Goal: Information Seeking & Learning: Learn about a topic

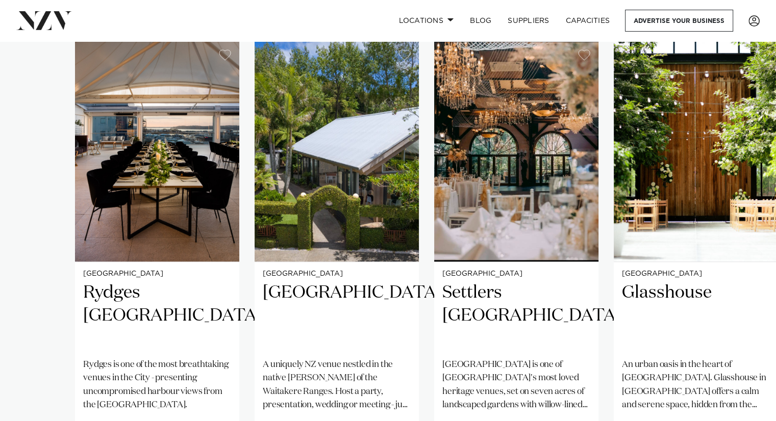
scroll to position [710, 0]
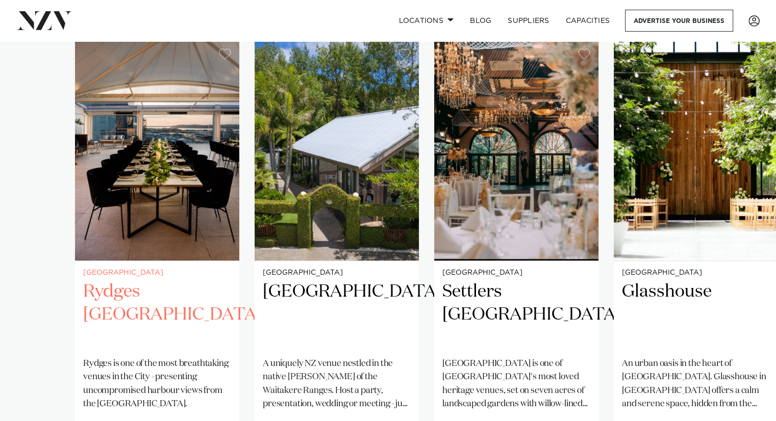
click at [127, 158] on img "1 / 25" at bounding box center [157, 150] width 164 height 220
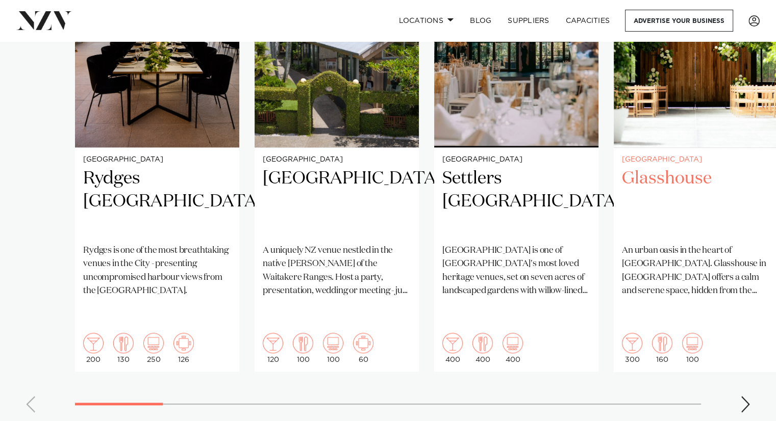
scroll to position [825, 0]
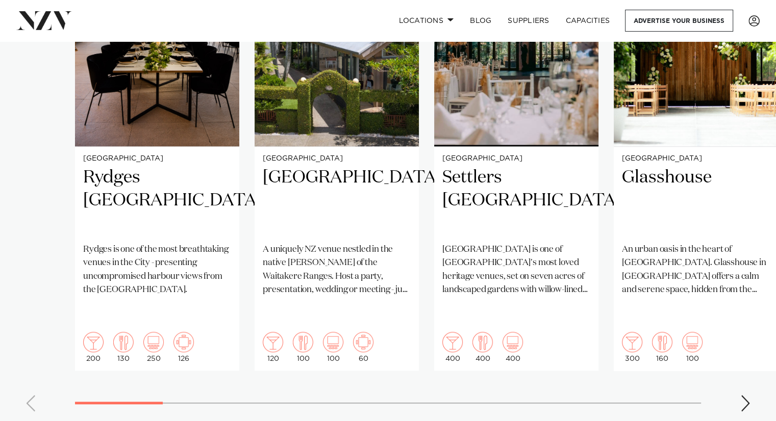
click at [744, 395] on div "Next slide" at bounding box center [745, 403] width 10 height 16
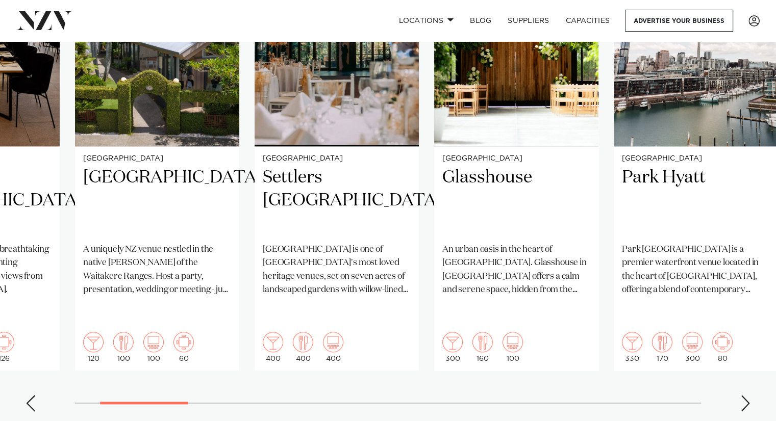
click at [744, 395] on div "Next slide" at bounding box center [745, 403] width 10 height 16
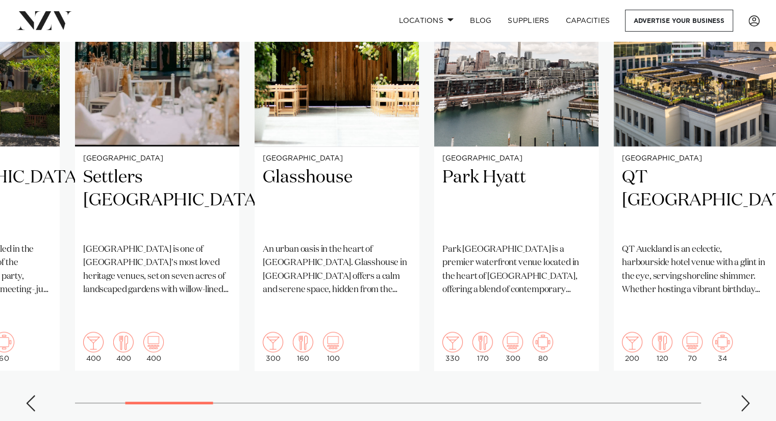
click at [744, 395] on div "Next slide" at bounding box center [745, 403] width 10 height 16
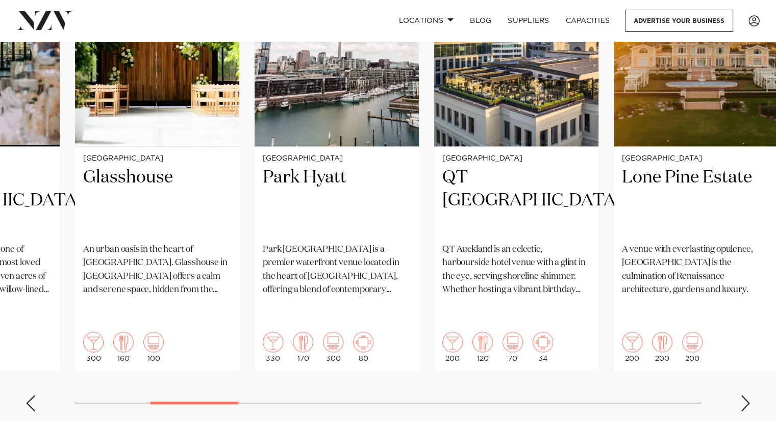
click at [744, 395] on div "Next slide" at bounding box center [745, 403] width 10 height 16
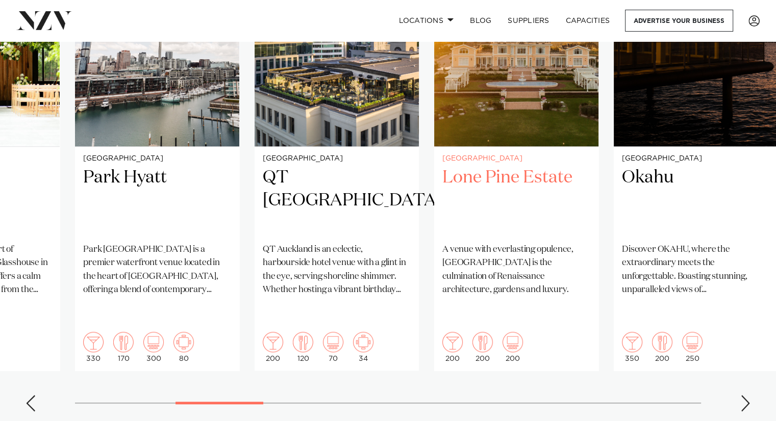
click at [527, 120] on img "7 / 25" at bounding box center [516, 36] width 164 height 220
click at [741, 395] on div "Next slide" at bounding box center [745, 403] width 10 height 16
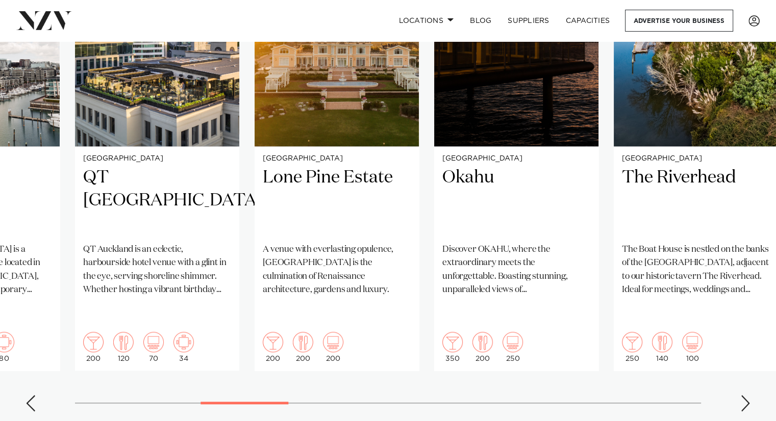
click at [741, 395] on div "Next slide" at bounding box center [745, 403] width 10 height 16
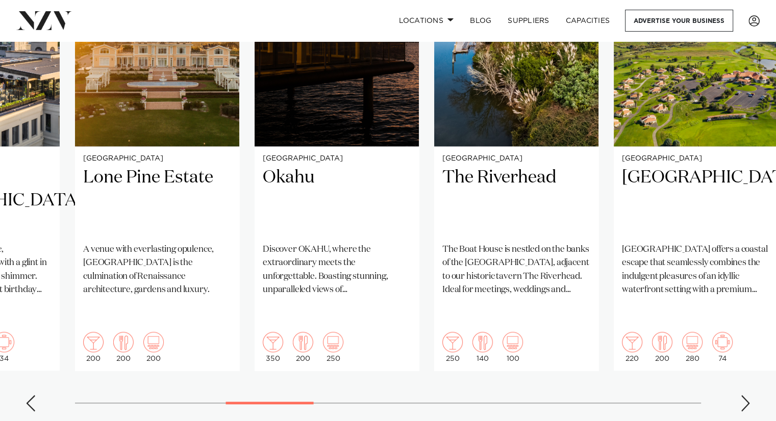
click at [741, 395] on div "Next slide" at bounding box center [745, 403] width 10 height 16
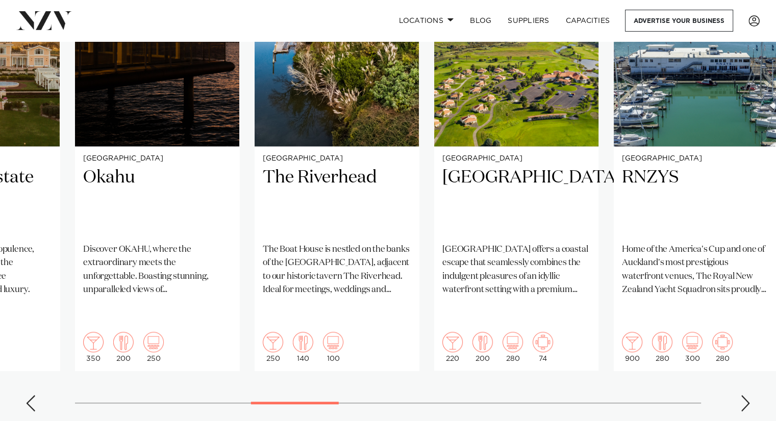
click at [741, 358] on swiper-container "Auckland Rydges Auckland Rydges is one of the most breathtaking venues in the C…" at bounding box center [388, 173] width 776 height 494
click at [747, 395] on div "Next slide" at bounding box center [745, 403] width 10 height 16
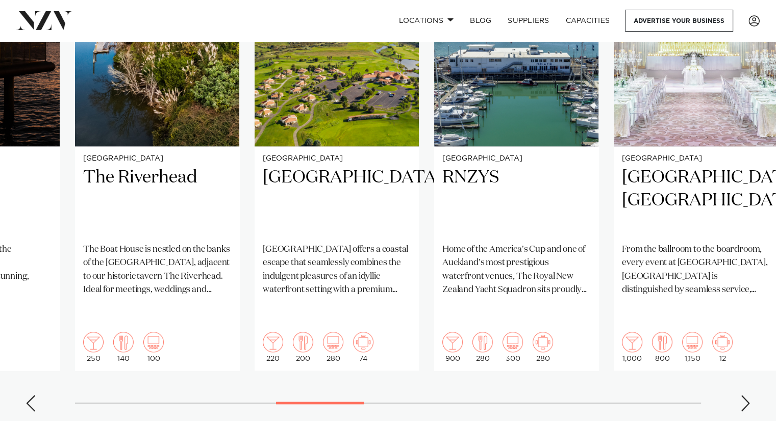
click at [747, 395] on div "Next slide" at bounding box center [745, 403] width 10 height 16
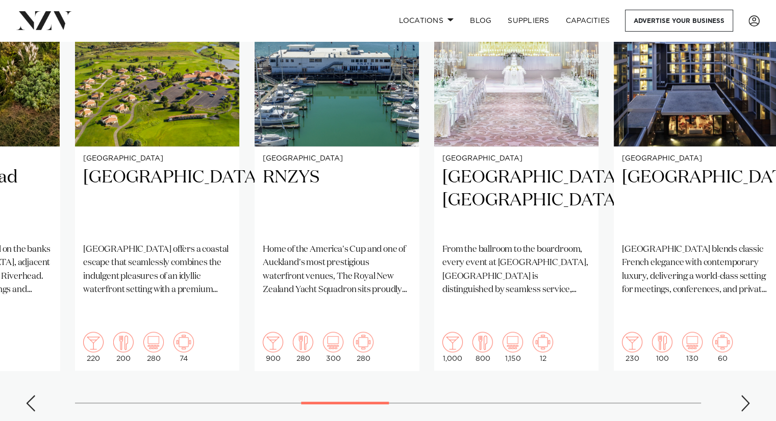
click at [747, 395] on div "Next slide" at bounding box center [745, 403] width 10 height 16
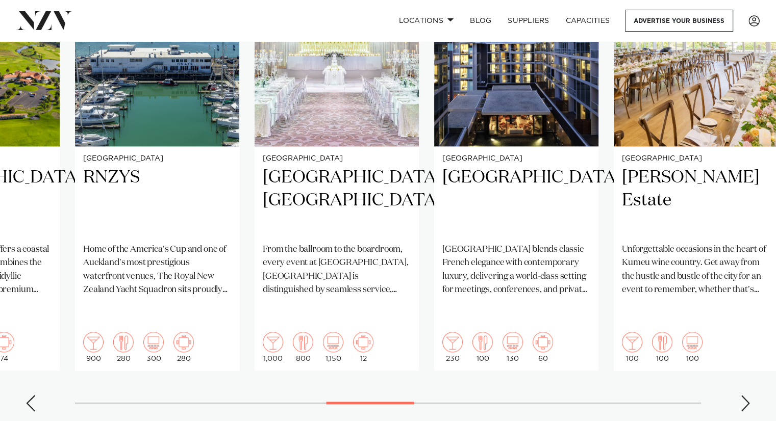
click at [747, 395] on div "Next slide" at bounding box center [745, 403] width 10 height 16
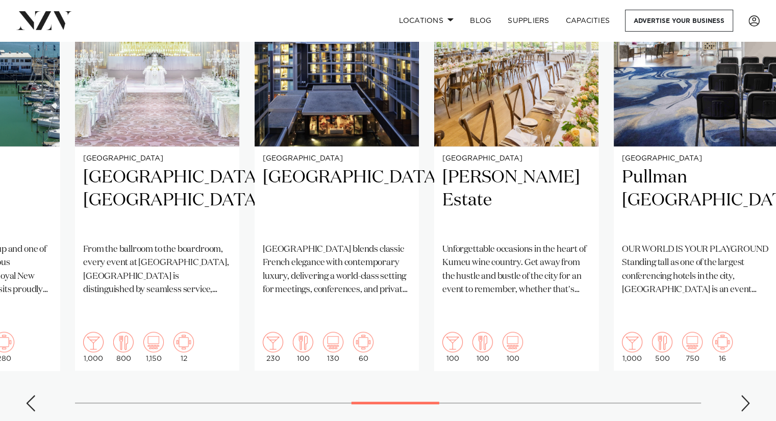
click at [747, 395] on div "Next slide" at bounding box center [745, 403] width 10 height 16
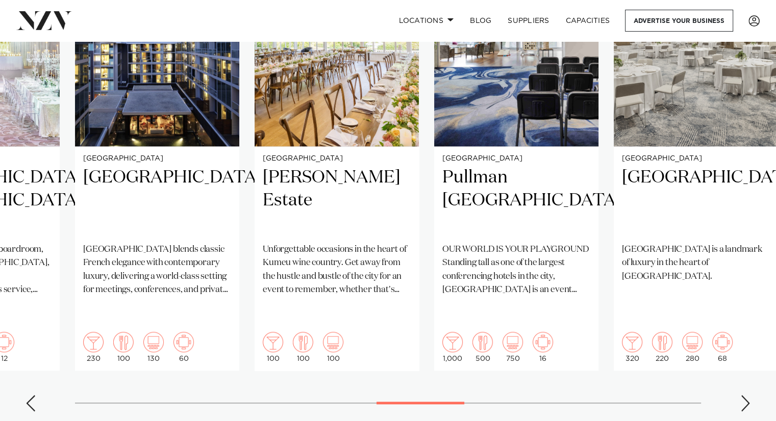
click at [747, 395] on div "Next slide" at bounding box center [745, 403] width 10 height 16
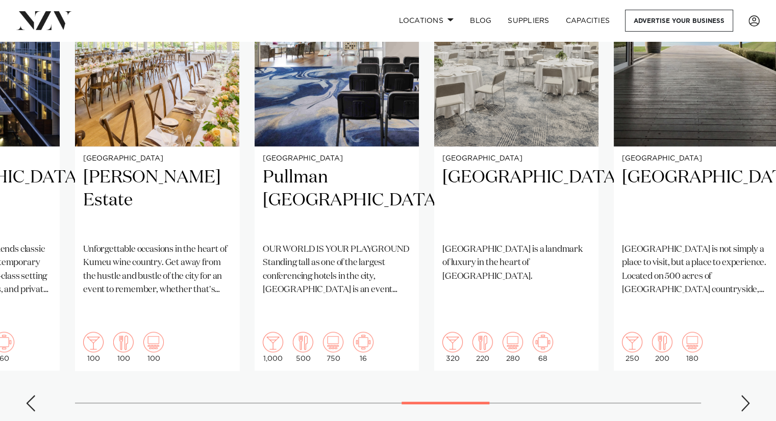
click at [747, 395] on div "Next slide" at bounding box center [745, 403] width 10 height 16
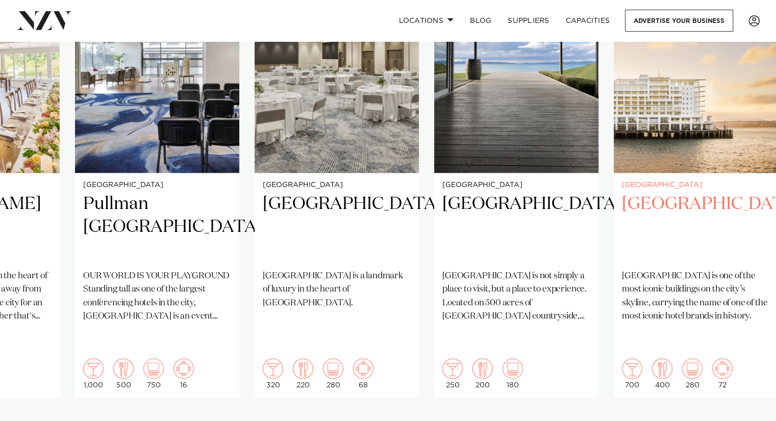
scroll to position [798, 0]
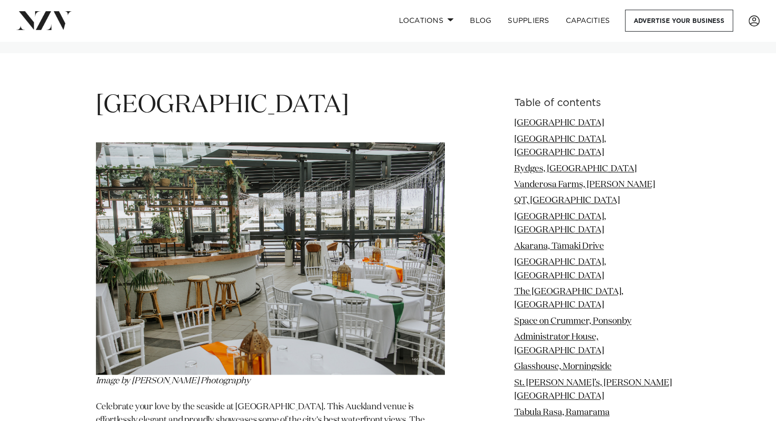
scroll to position [1241, 0]
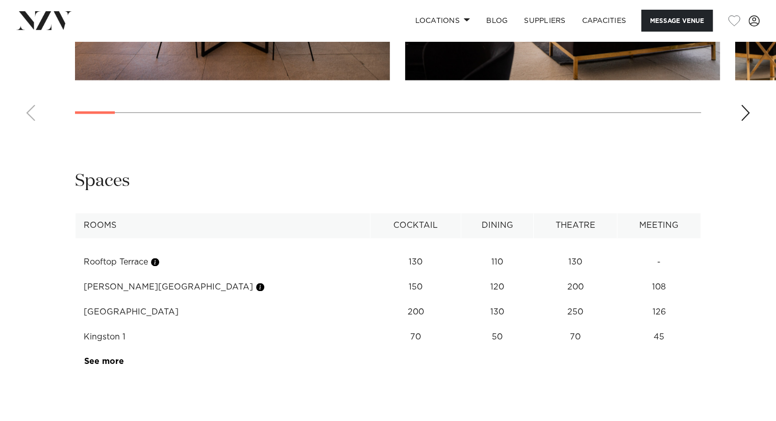
scroll to position [1547, 0]
click at [96, 357] on link "See more" at bounding box center [124, 361] width 80 height 8
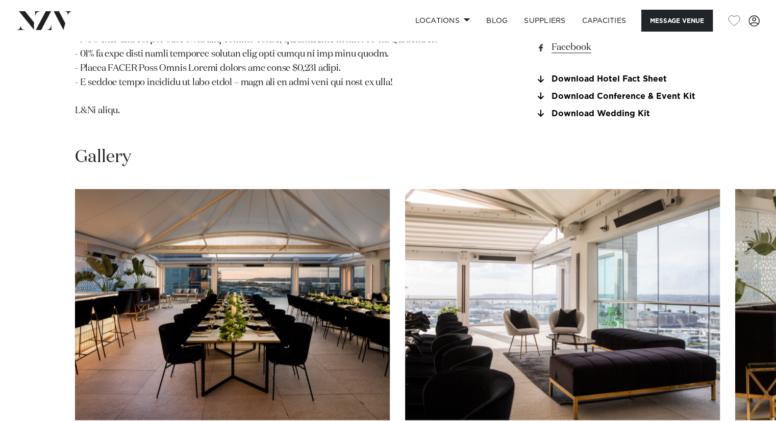
scroll to position [1206, 0]
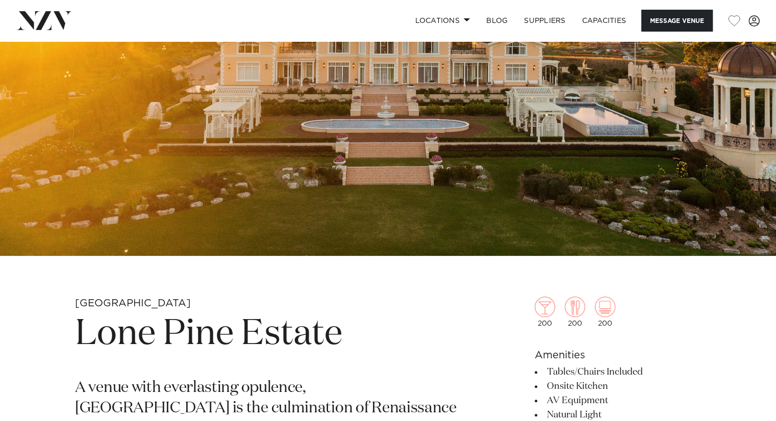
scroll to position [150, 0]
